Goal: Task Accomplishment & Management: Use online tool/utility

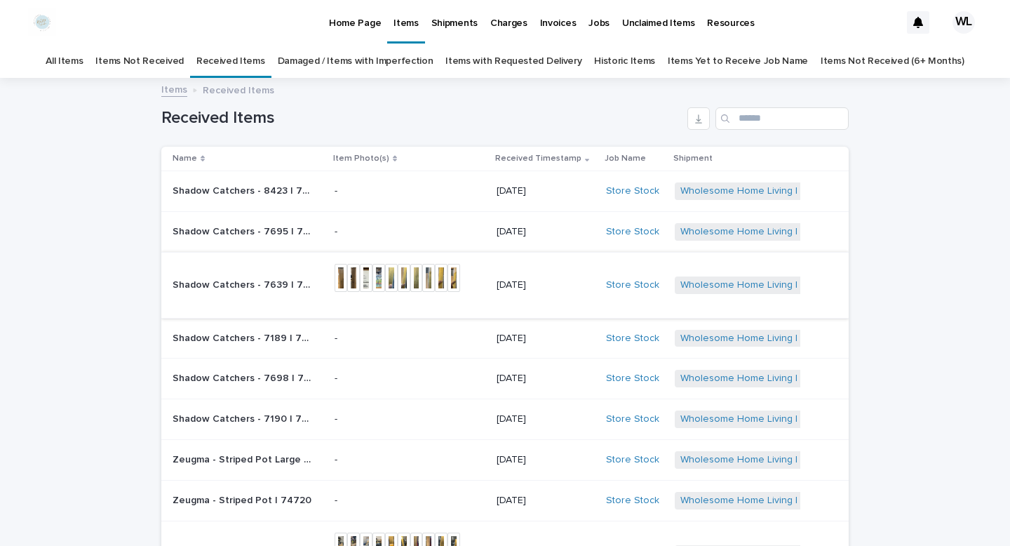
click at [393, 283] on img at bounding box center [391, 278] width 13 height 28
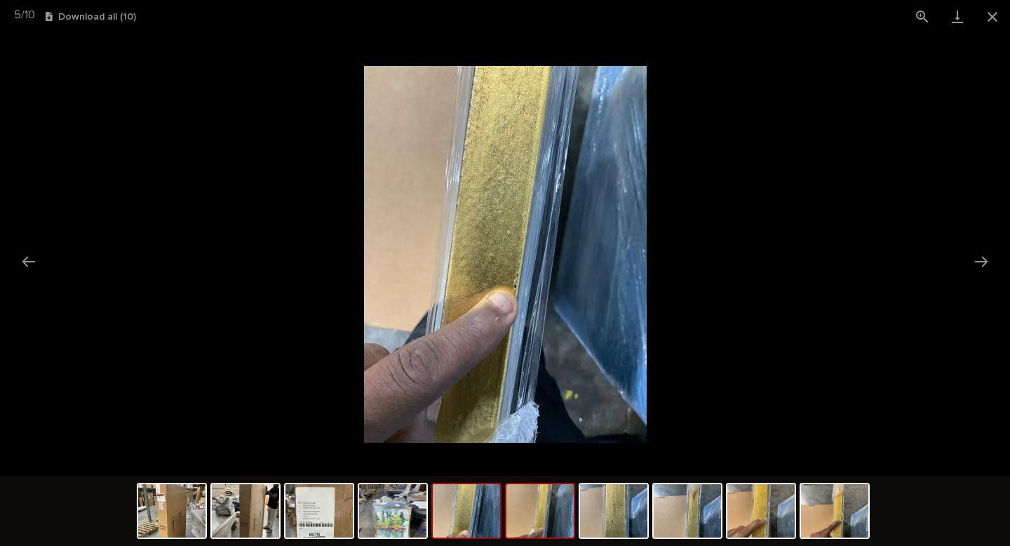
click at [544, 522] on img at bounding box center [539, 510] width 67 height 53
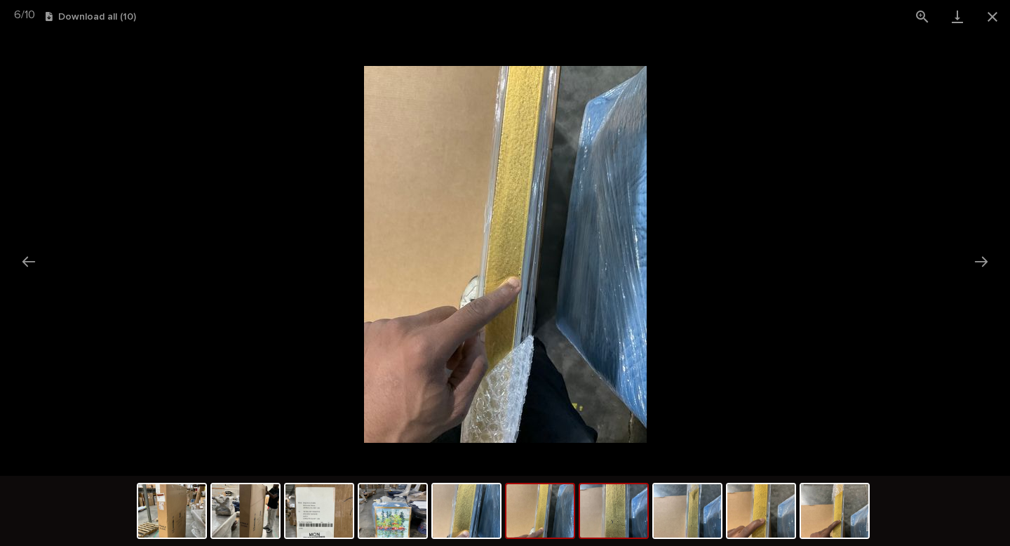
click at [615, 521] on img at bounding box center [613, 510] width 67 height 53
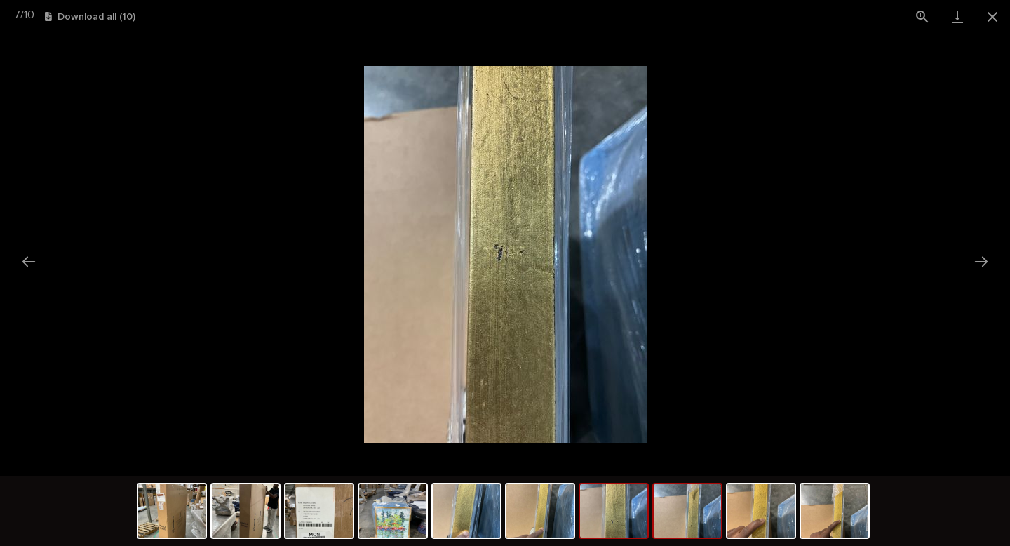
click at [675, 520] on img at bounding box center [687, 510] width 67 height 53
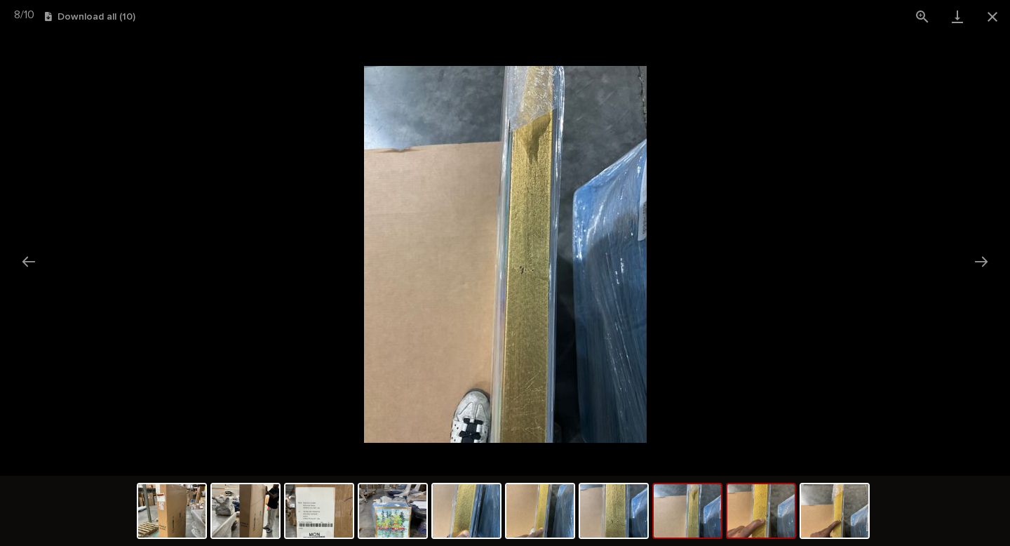
click at [753, 518] on img at bounding box center [760, 510] width 67 height 53
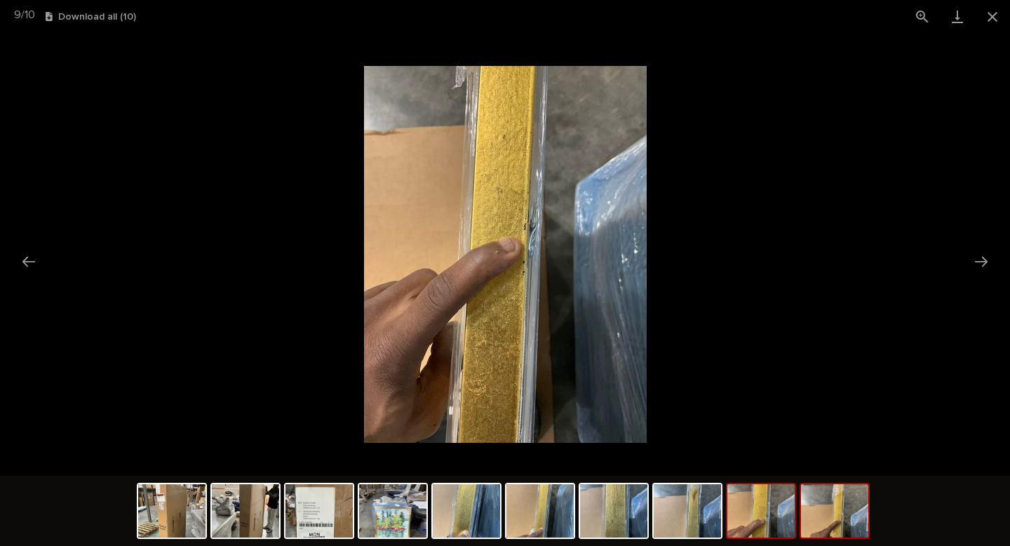
click at [821, 527] on img at bounding box center [834, 510] width 67 height 53
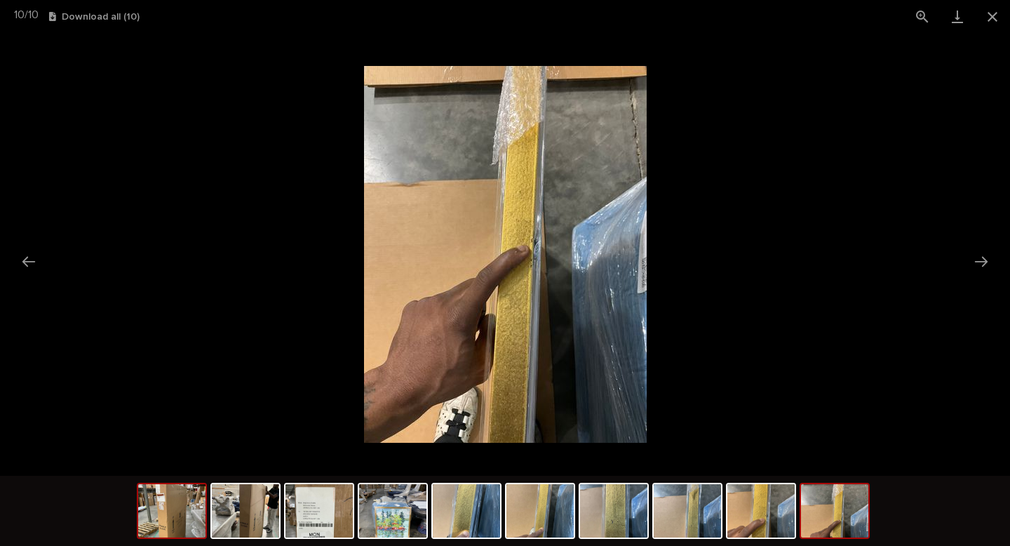
click at [147, 516] on img at bounding box center [171, 510] width 67 height 53
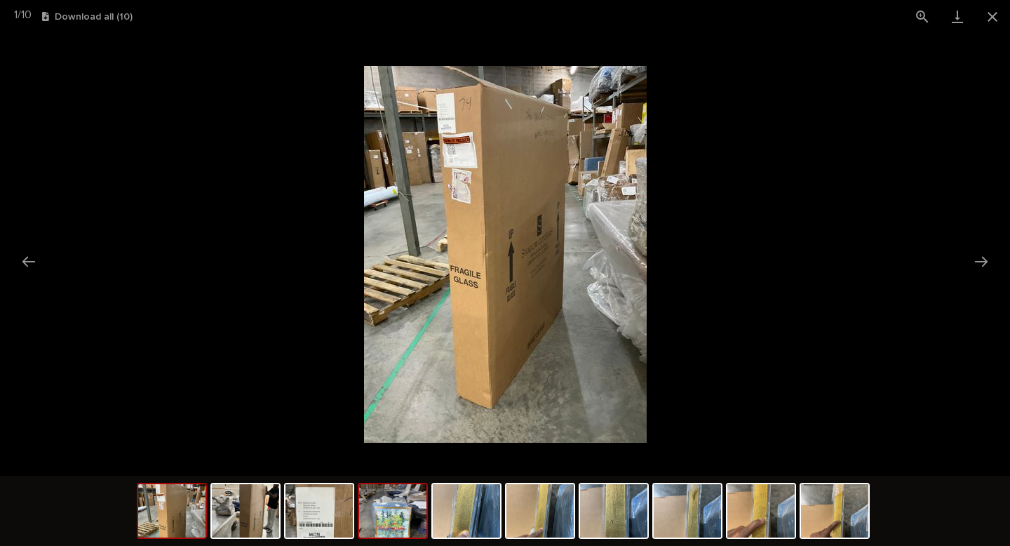
click at [394, 523] on img at bounding box center [392, 510] width 67 height 53
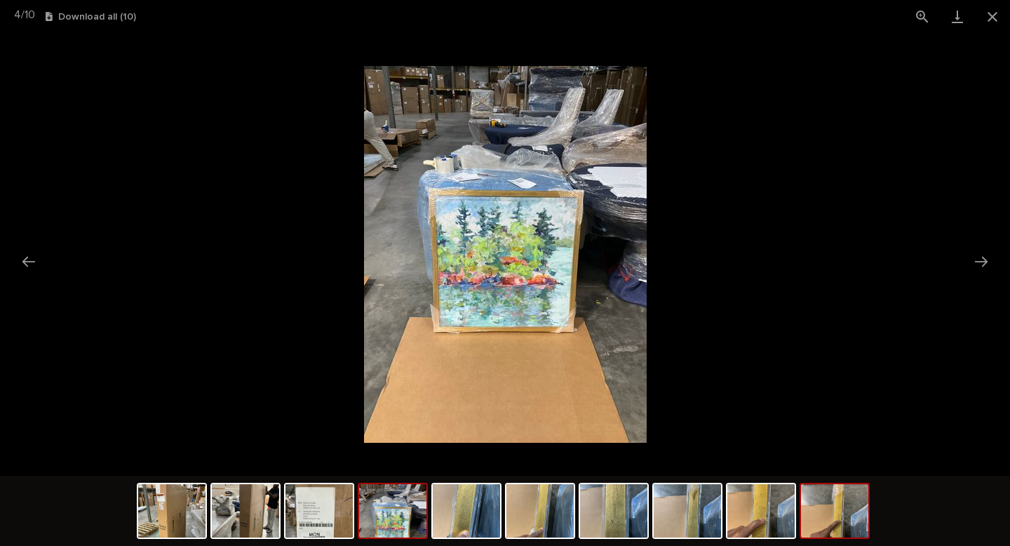
click at [850, 510] on img at bounding box center [834, 510] width 67 height 53
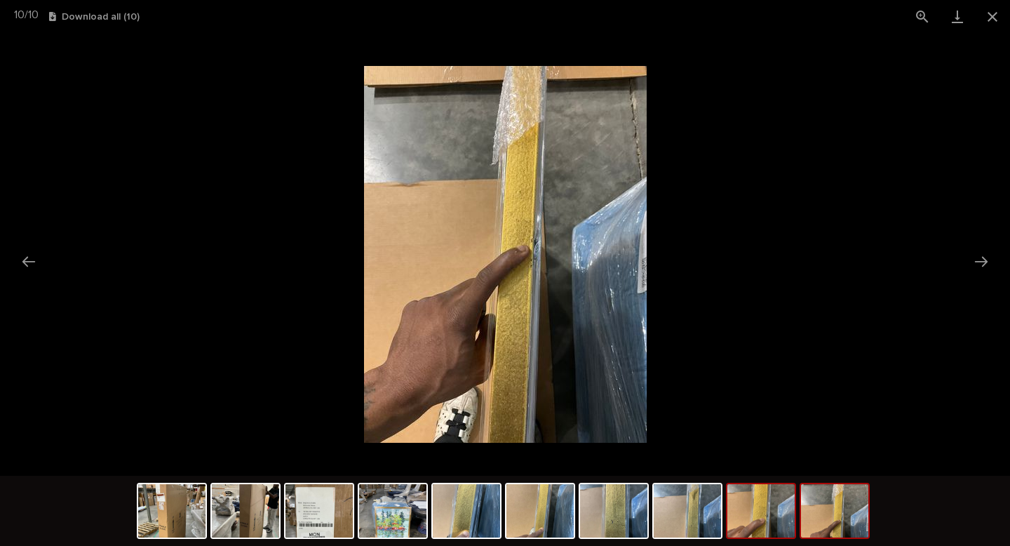
click at [793, 511] on img at bounding box center [760, 510] width 67 height 53
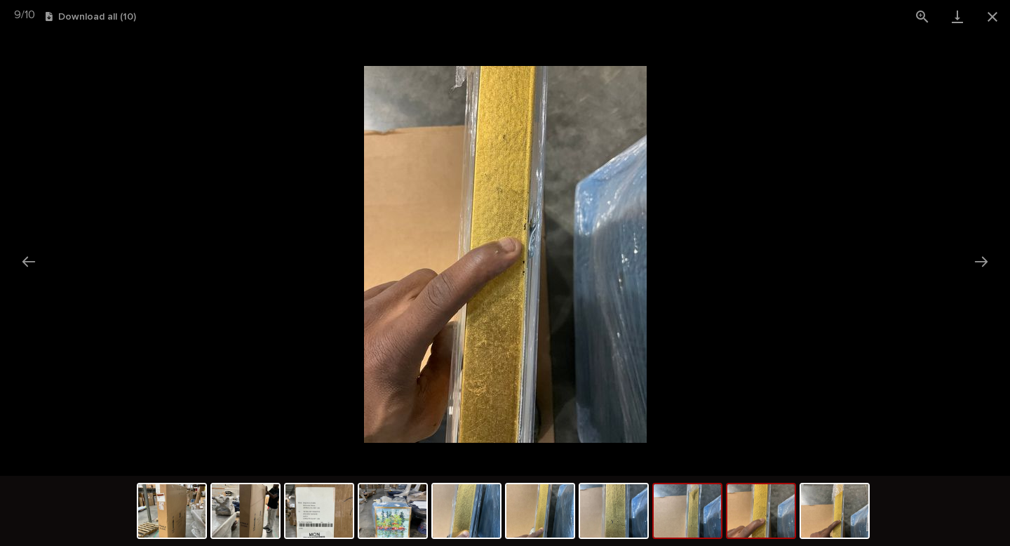
click at [702, 517] on img at bounding box center [687, 510] width 67 height 53
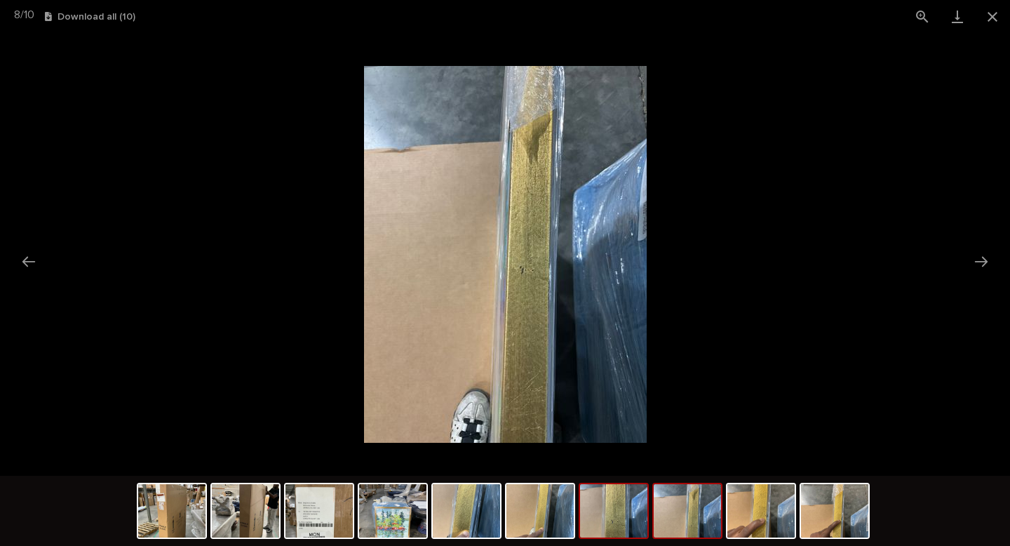
click at [616, 507] on img at bounding box center [613, 510] width 67 height 53
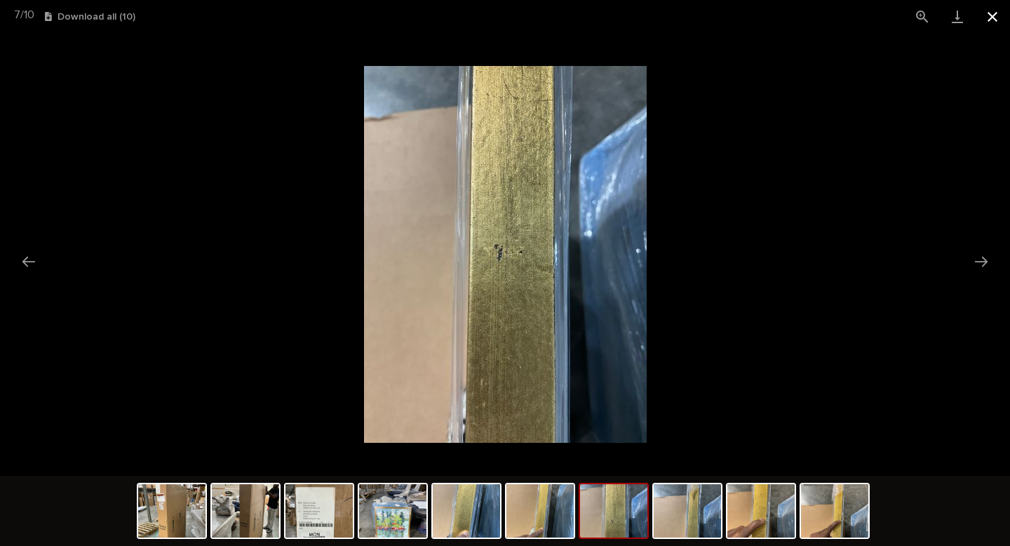
click at [998, 24] on button "Close gallery" at bounding box center [992, 16] width 35 height 33
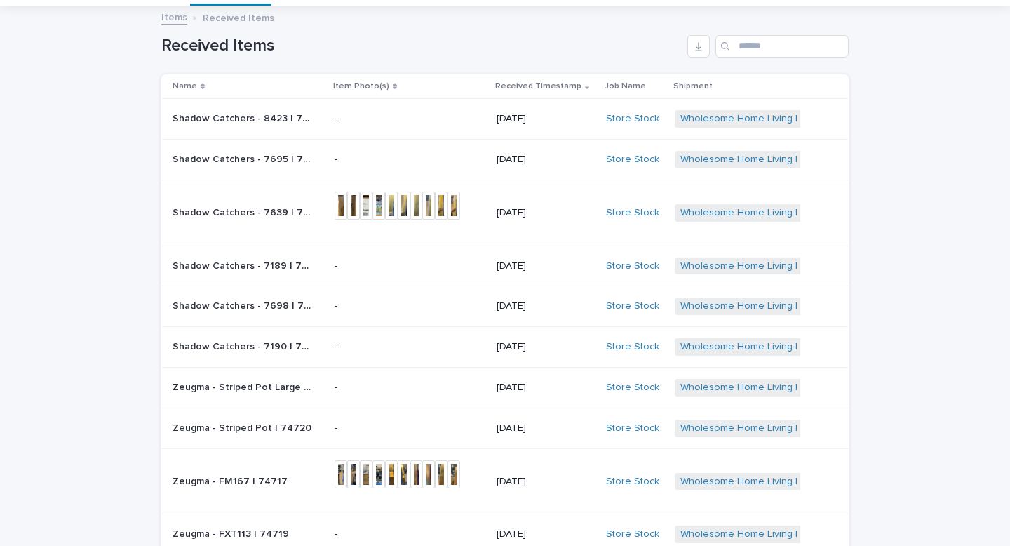
scroll to position [76, 0]
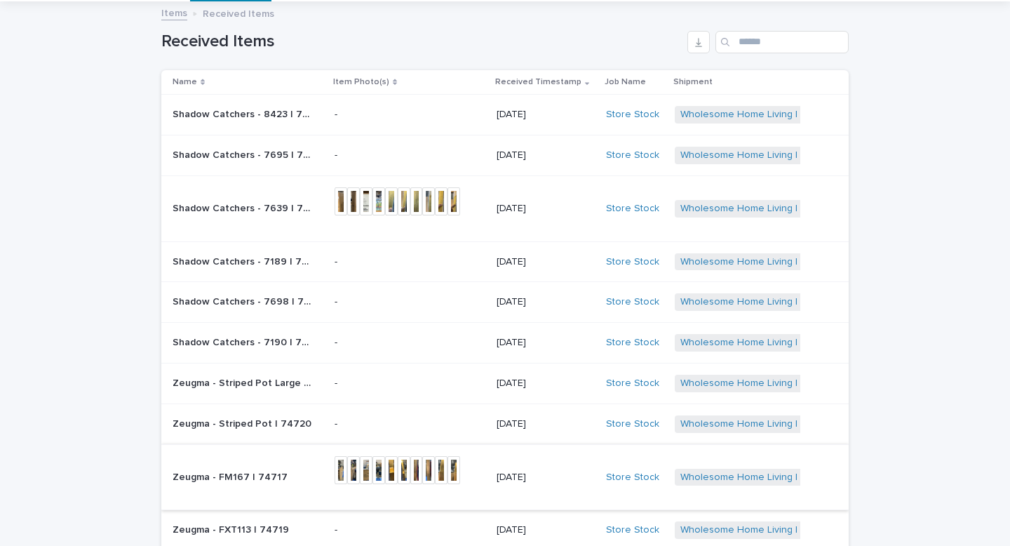
click at [406, 456] on link at bounding box center [404, 470] width 13 height 28
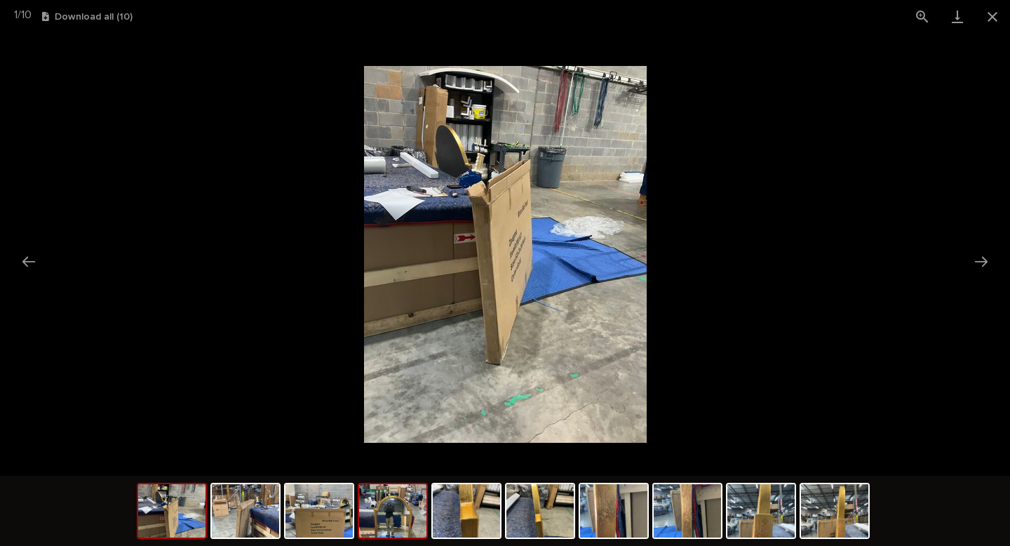
click at [404, 525] on img at bounding box center [392, 510] width 67 height 53
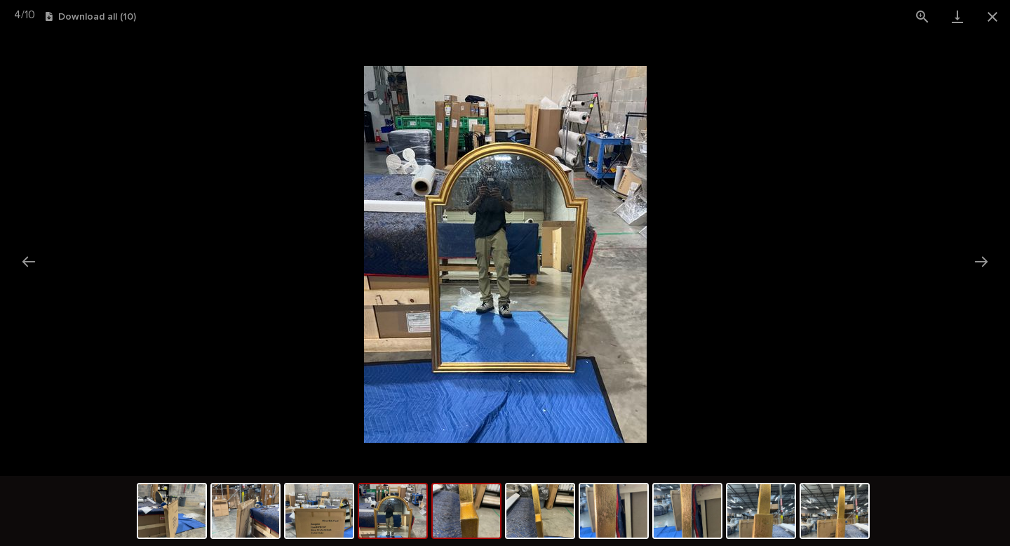
click at [466, 516] on img at bounding box center [466, 510] width 67 height 53
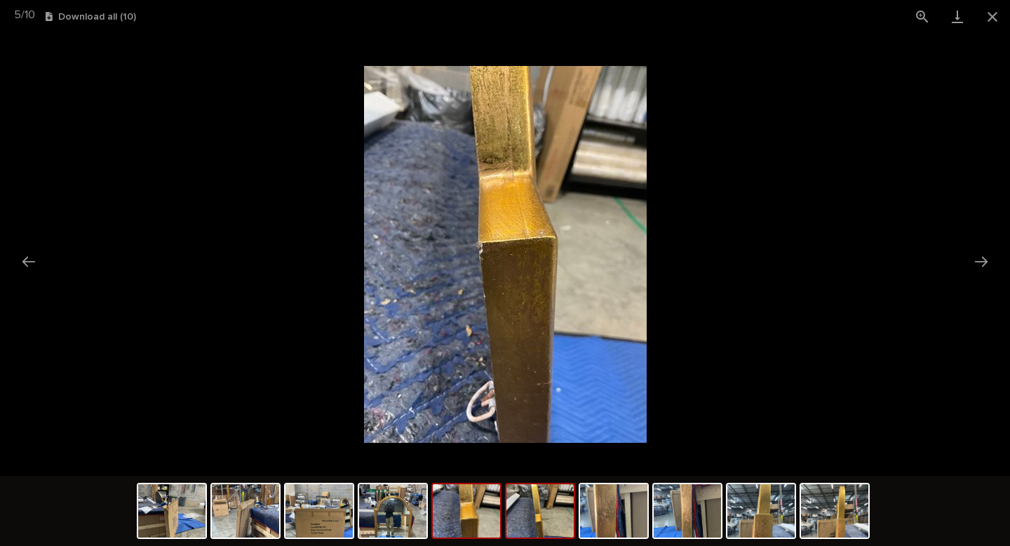
click at [562, 510] on img at bounding box center [539, 510] width 67 height 53
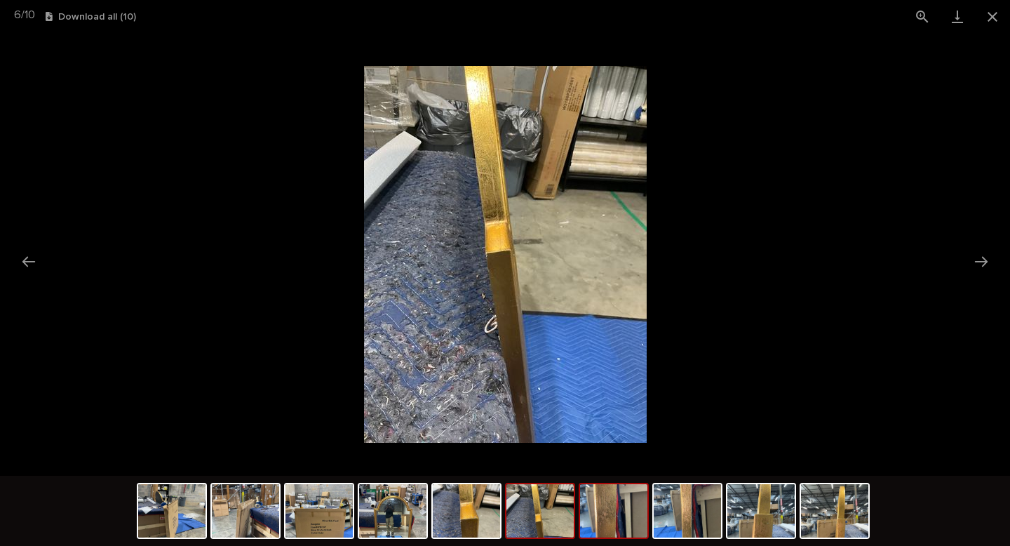
click at [603, 510] on img at bounding box center [613, 510] width 67 height 53
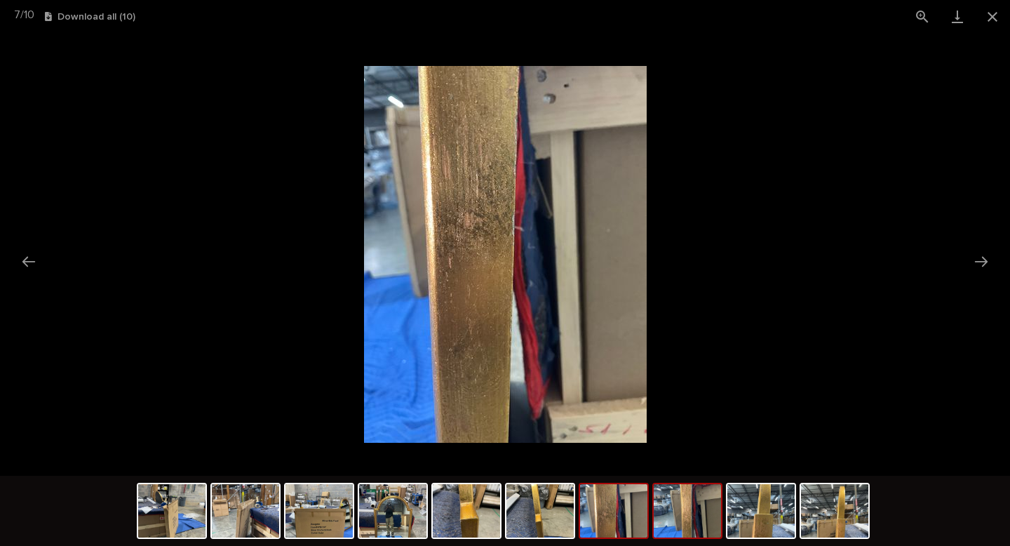
click at [680, 515] on img at bounding box center [687, 510] width 67 height 53
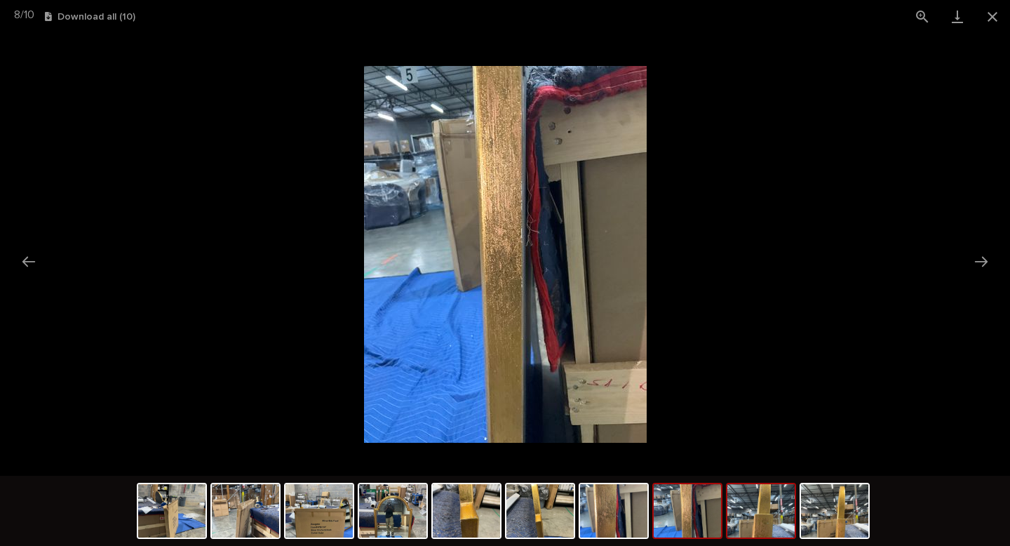
click at [764, 520] on img at bounding box center [760, 510] width 67 height 53
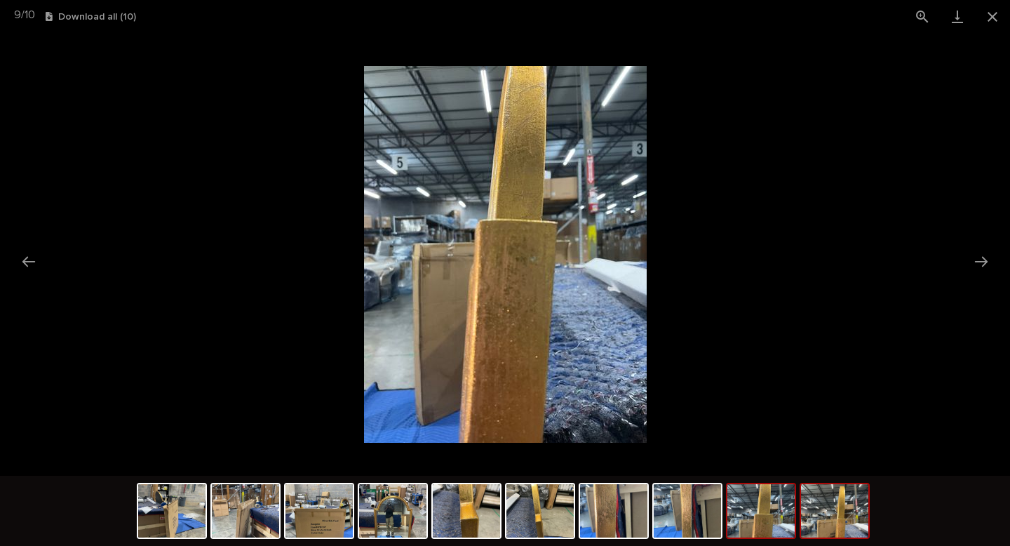
click at [837, 523] on img at bounding box center [834, 510] width 67 height 53
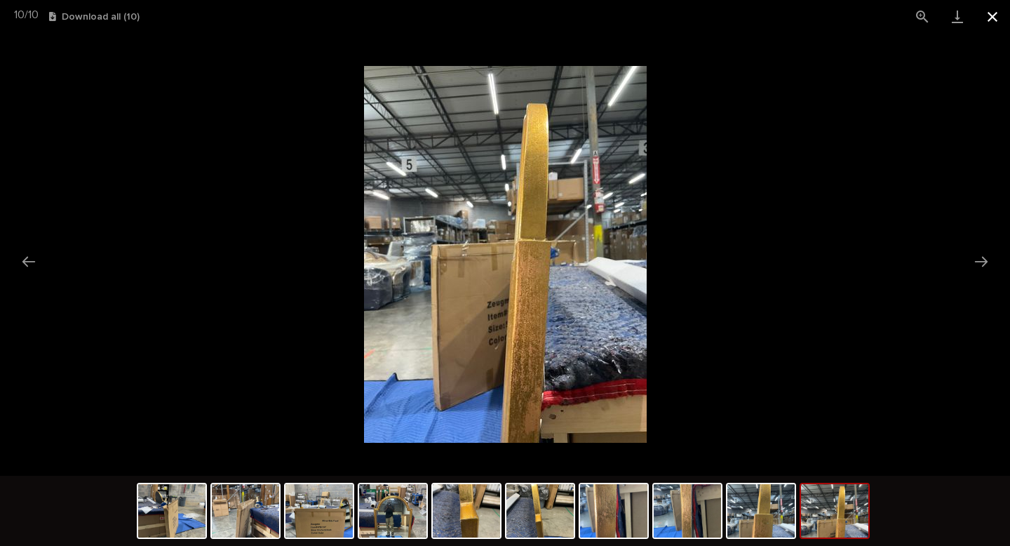
click at [999, 22] on button "Close gallery" at bounding box center [992, 16] width 35 height 33
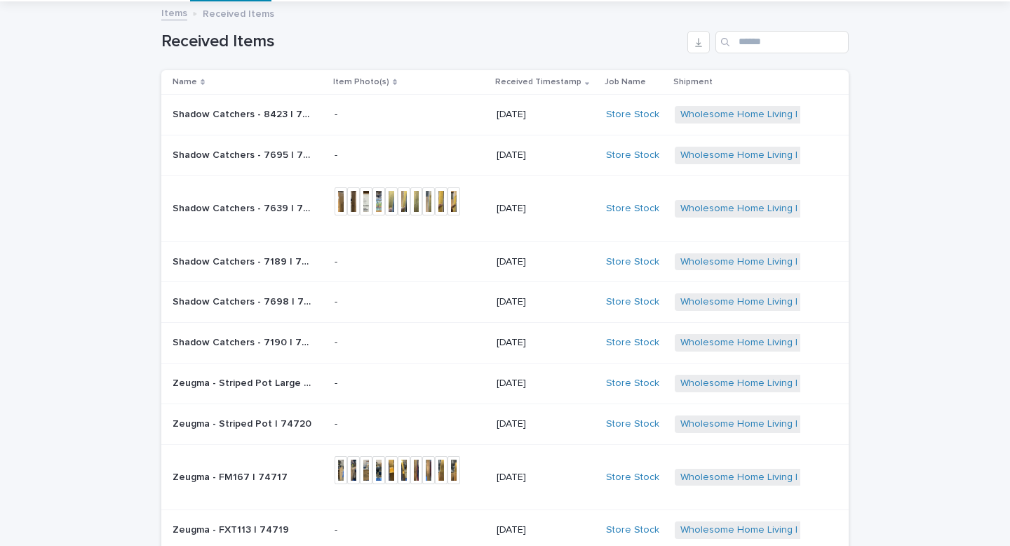
click at [473, 491] on div "+ 0" at bounding box center [405, 477] width 140 height 43
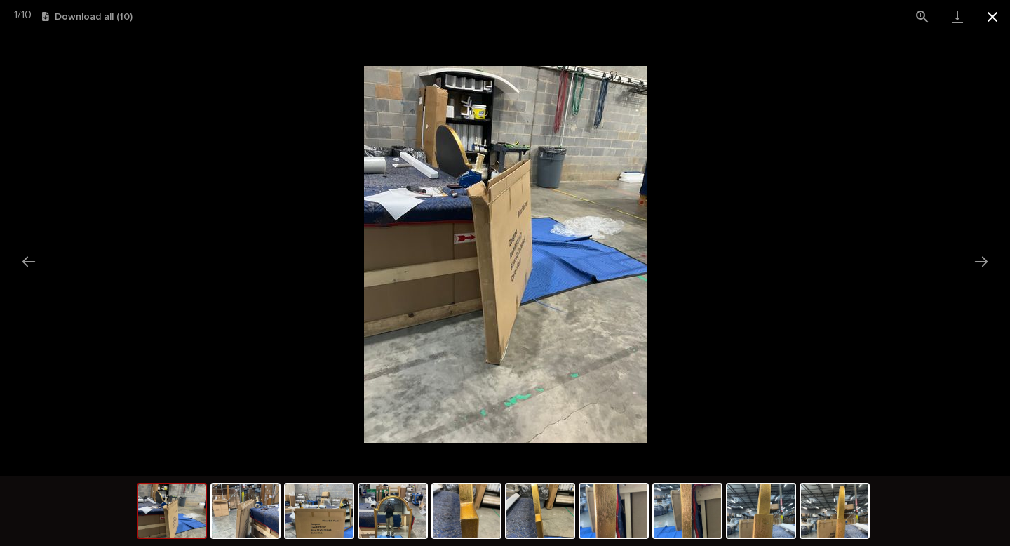
click at [992, 13] on button "Close gallery" at bounding box center [992, 16] width 35 height 33
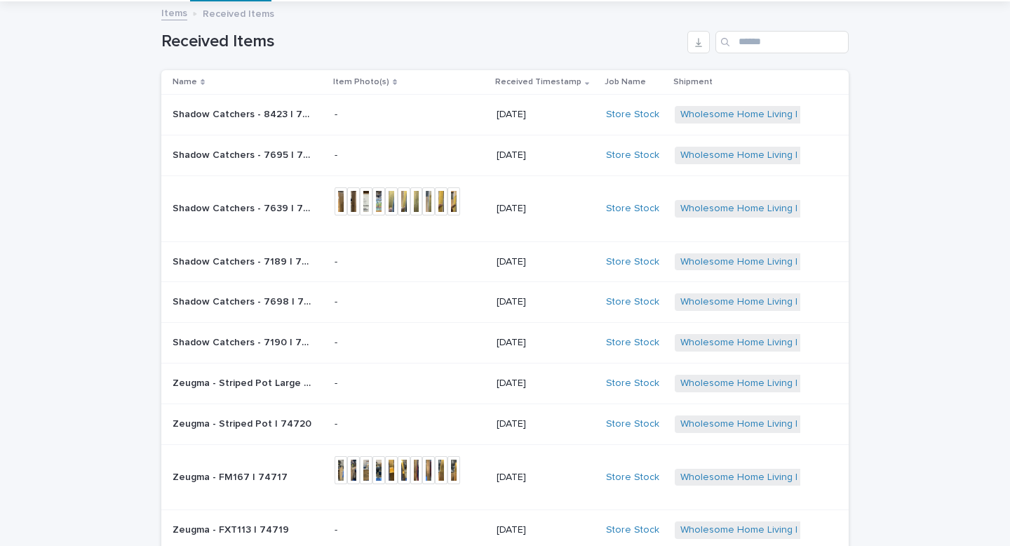
click at [196, 482] on p "Zeugma - FM167 | 74717" at bounding box center [232, 476] width 118 height 15
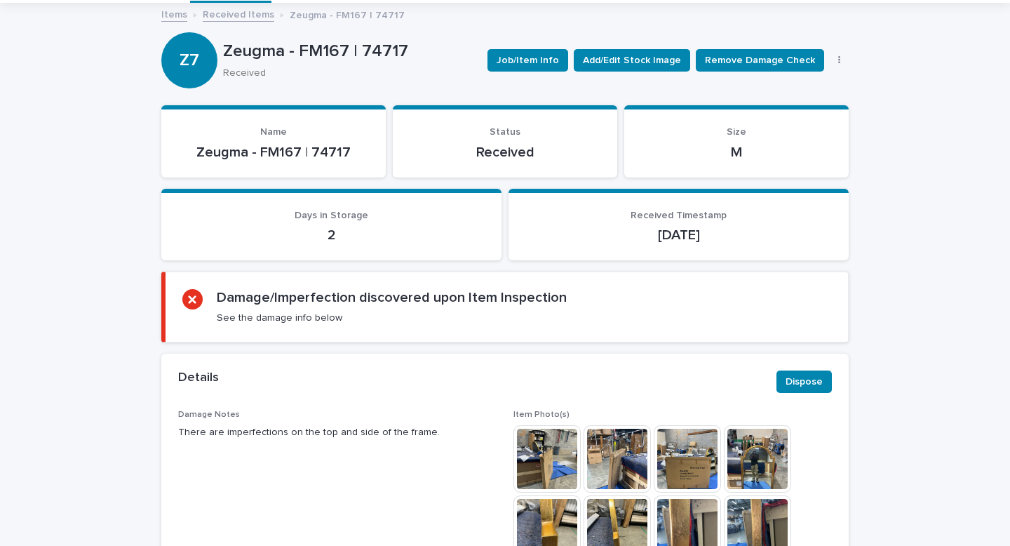
scroll to position [76, 0]
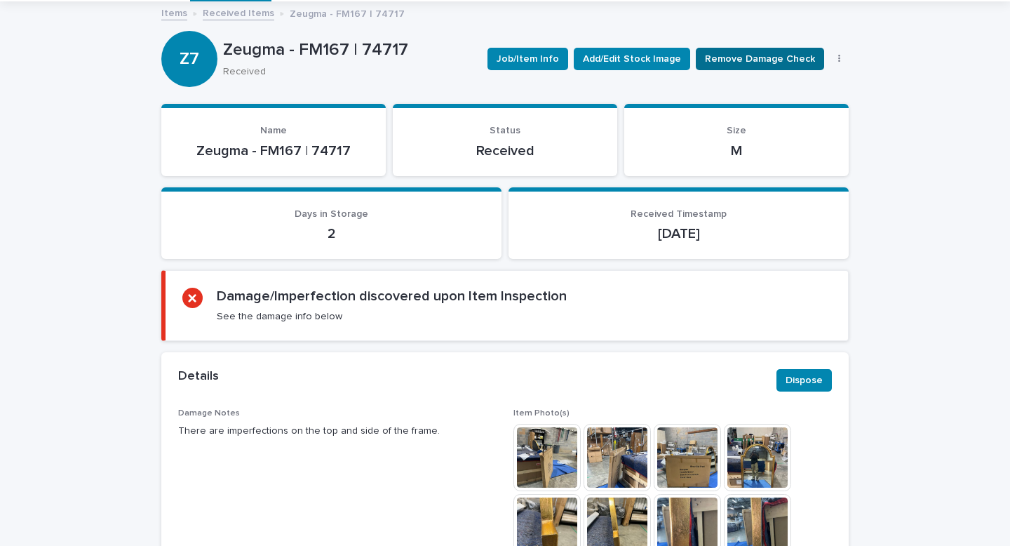
click at [755, 59] on span "Remove Damage Check" at bounding box center [760, 59] width 110 height 14
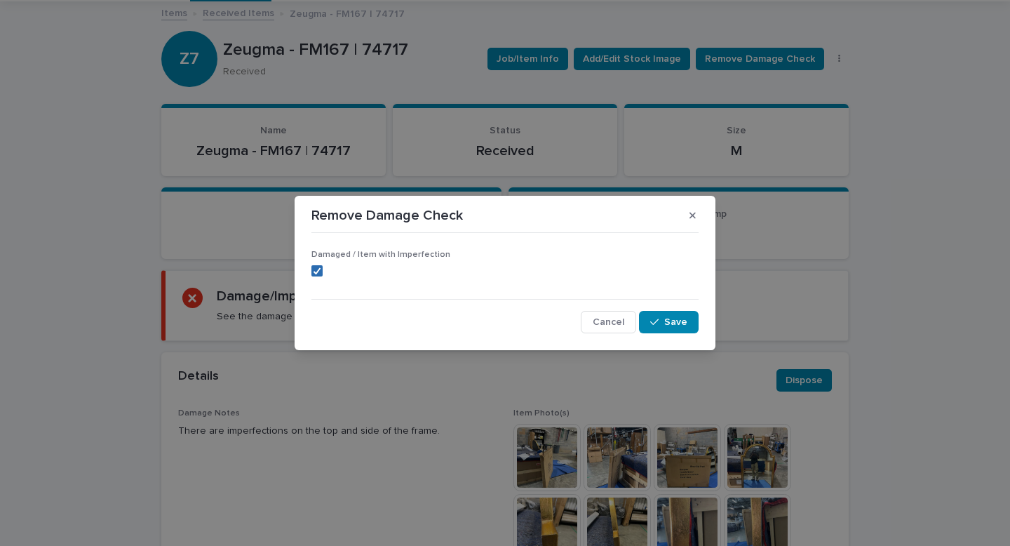
click at [317, 272] on polyline at bounding box center [317, 271] width 6 height 6
click at [683, 332] on button "Save" at bounding box center [669, 322] width 60 height 22
